Goal: Task Accomplishment & Management: Use online tool/utility

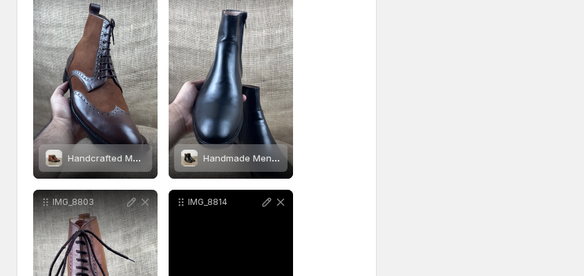
scroll to position [442, 0]
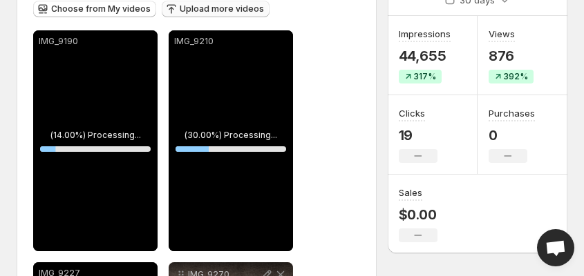
scroll to position [221, 0]
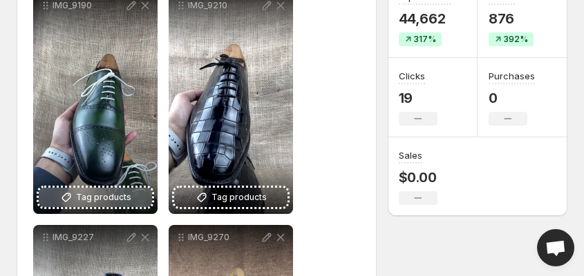
click at [83, 198] on span "Tag products" at bounding box center [103, 198] width 55 height 14
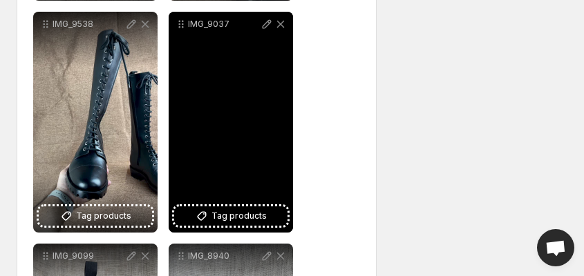
scroll to position [940, 0]
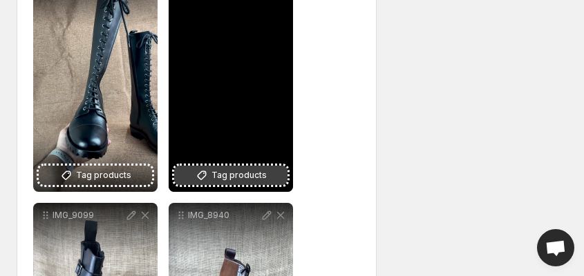
click at [224, 179] on span "Tag products" at bounding box center [238, 176] width 55 height 14
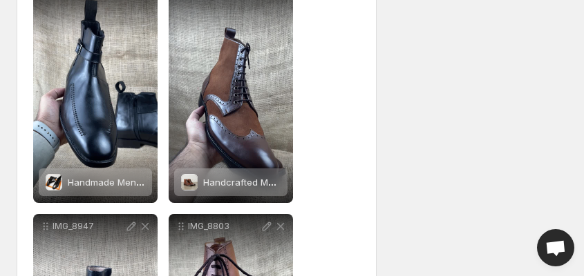
scroll to position [0, 0]
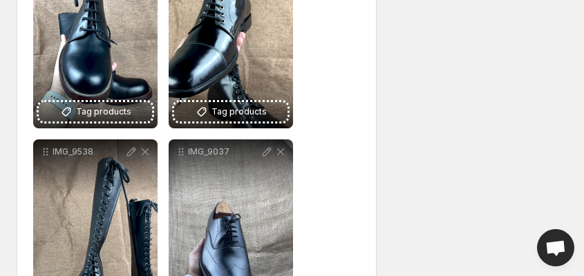
scroll to position [774, 0]
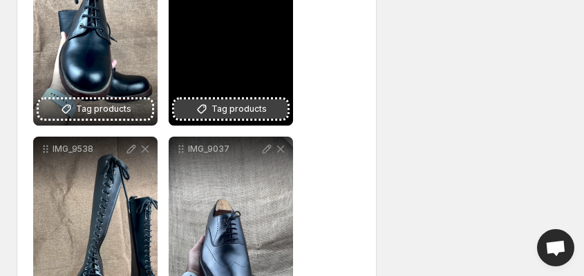
click at [236, 111] on span "Tag products" at bounding box center [238, 109] width 55 height 14
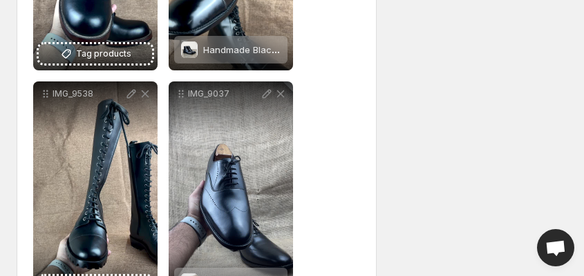
scroll to position [498, 0]
